Goal: Navigation & Orientation: Find specific page/section

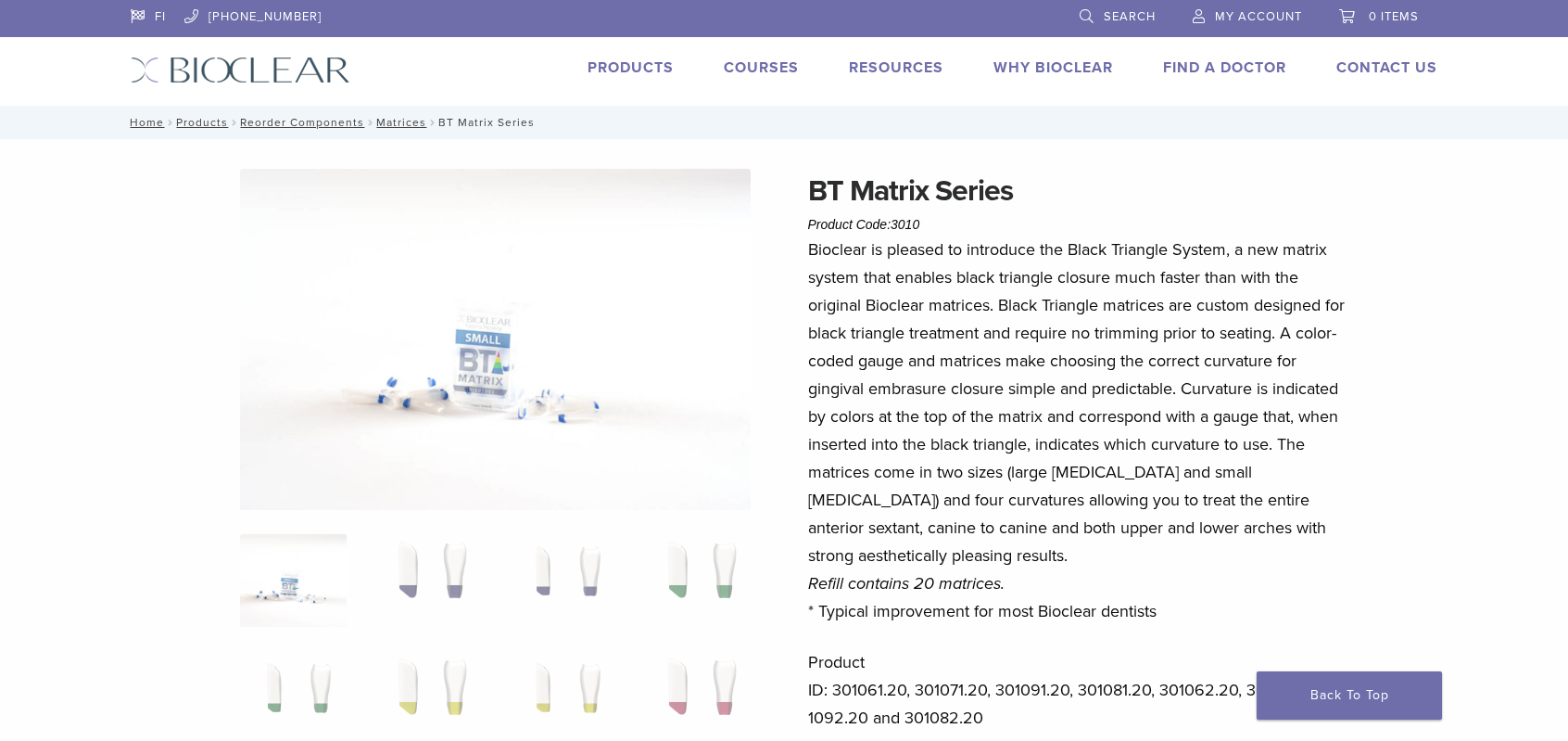
click at [881, 188] on h1 "BT Matrix Series" at bounding box center [1080, 190] width 545 height 45
copy div "BT Matrix Series"
click at [1045, 62] on link "Why Bioclear" at bounding box center [1053, 68] width 119 height 19
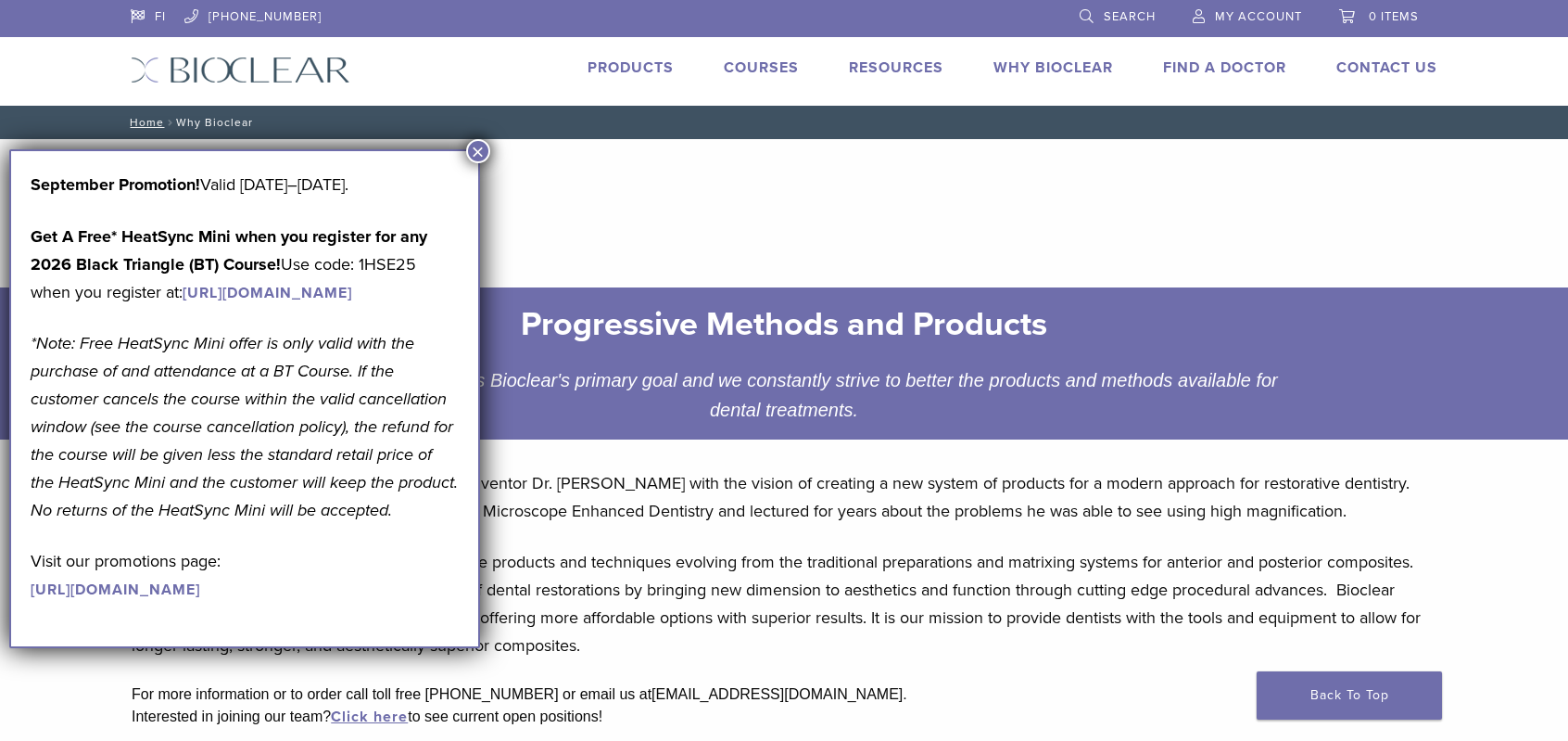
click at [485, 148] on button "×" at bounding box center [478, 151] width 24 height 24
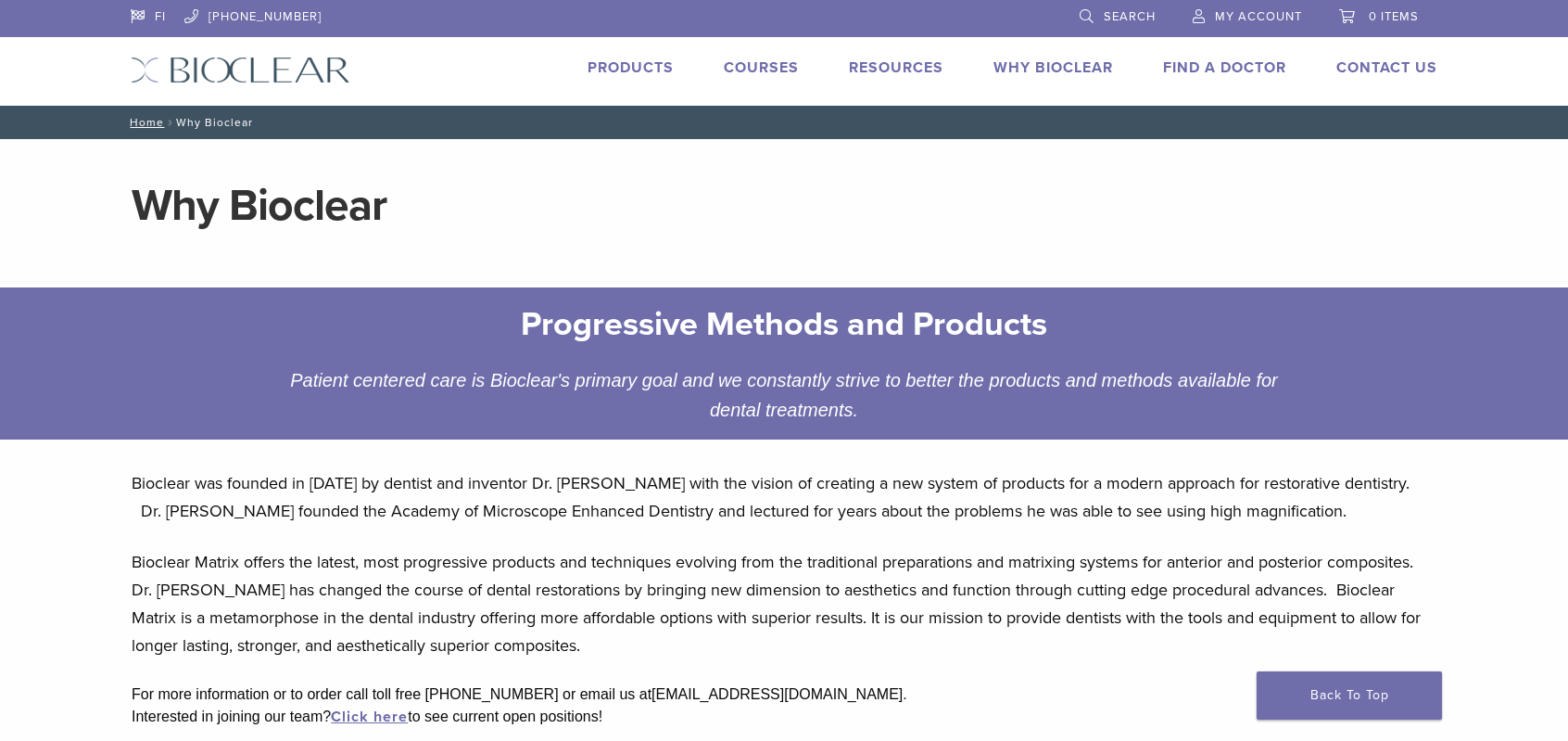
click at [639, 62] on link "Products" at bounding box center [630, 68] width 87 height 19
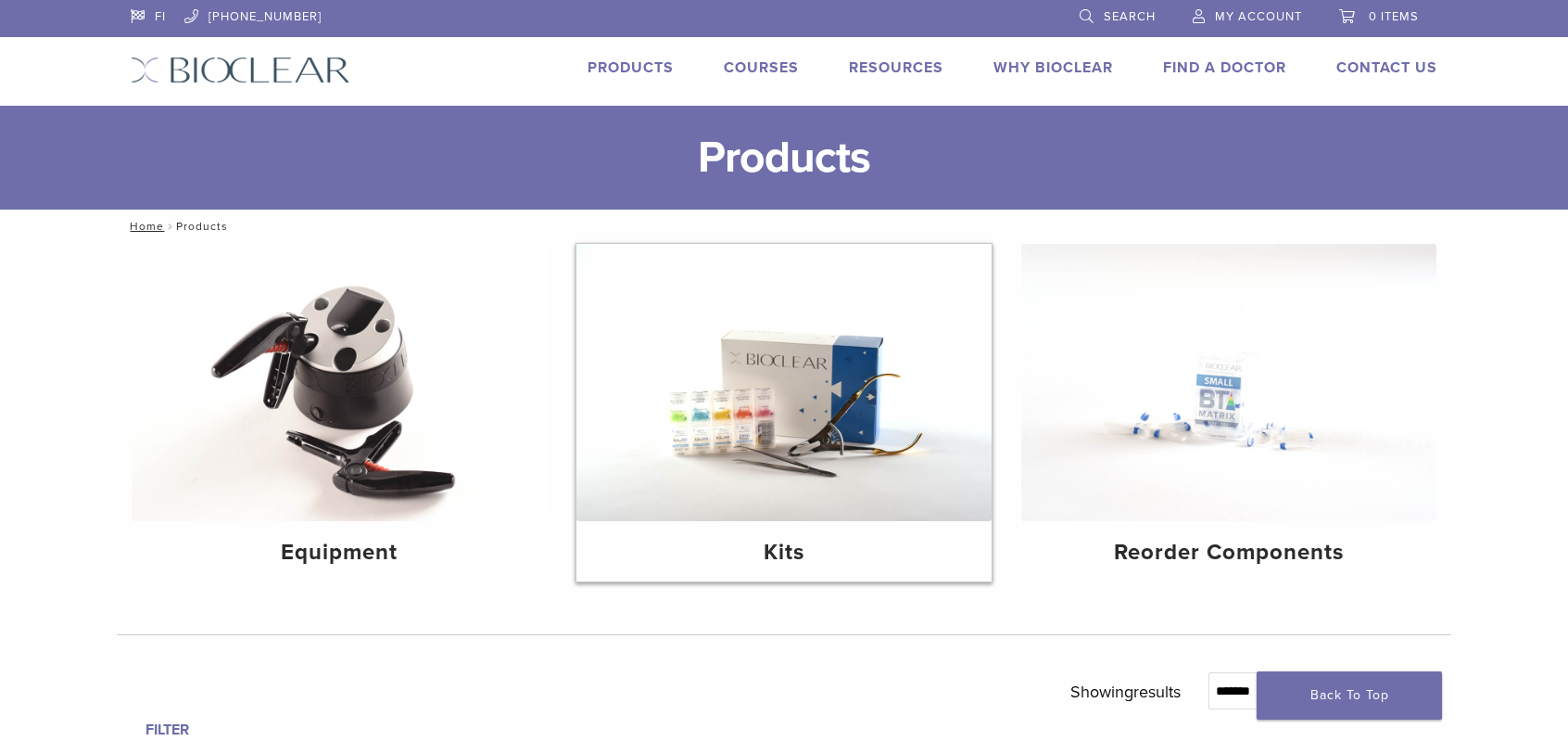
click at [817, 412] on img at bounding box center [784, 382] width 415 height 277
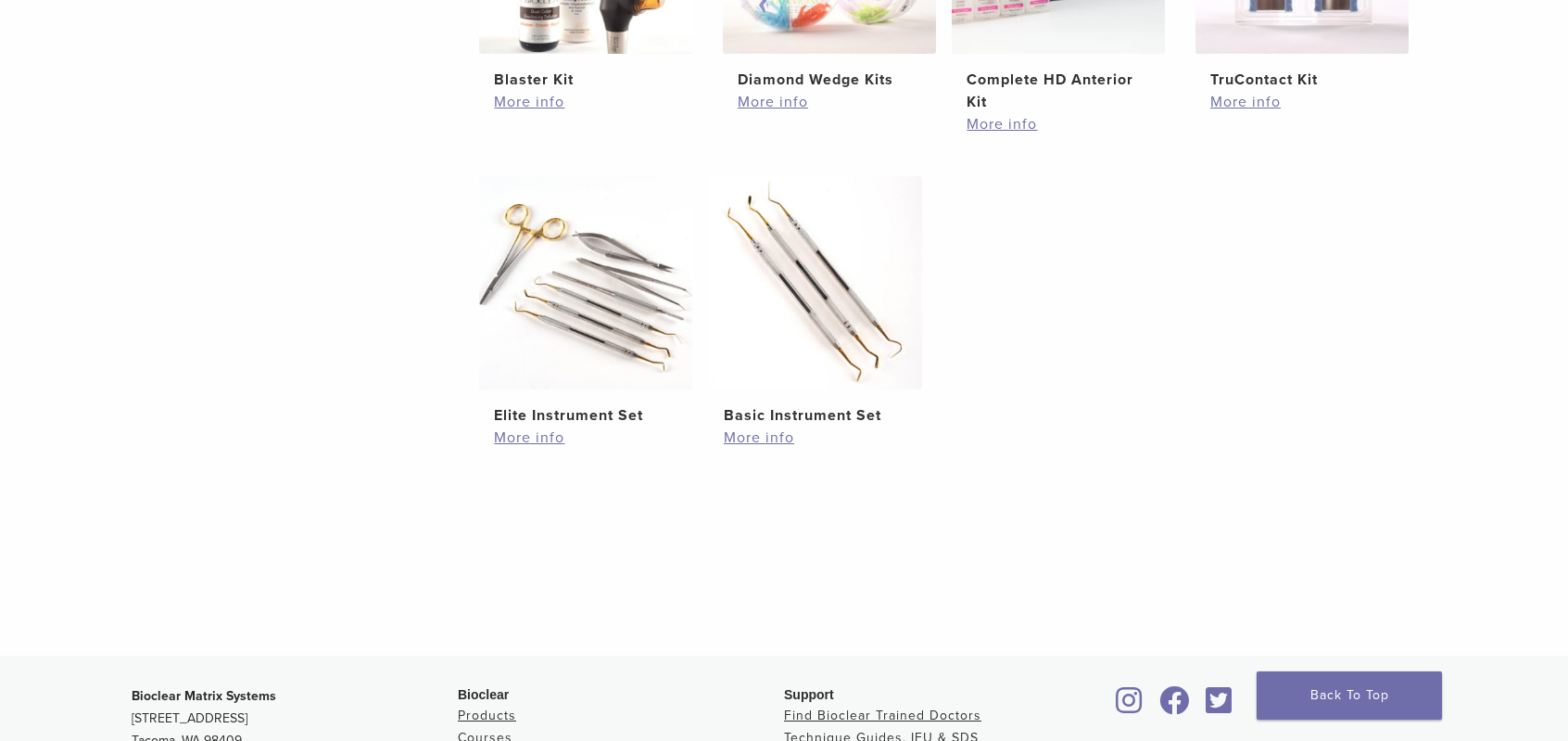
scroll to position [153, 0]
